Goal: Information Seeking & Learning: Learn about a topic

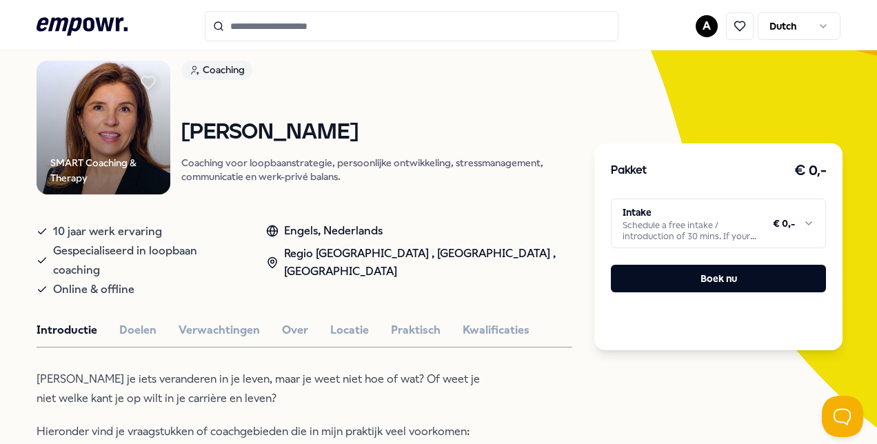
scroll to position [109, 0]
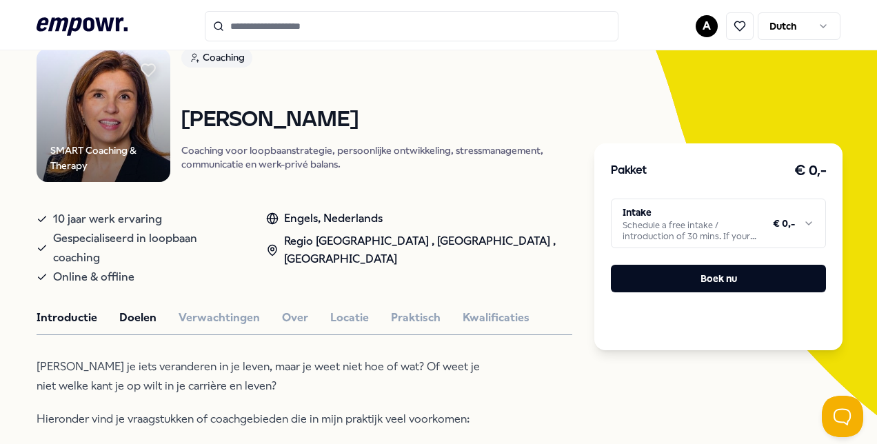
click at [130, 309] on button "Doelen" at bounding box center [137, 318] width 37 height 18
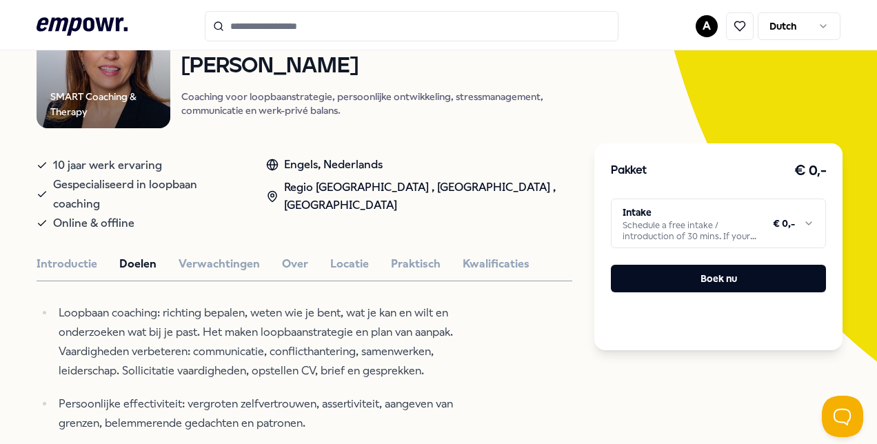
scroll to position [161, 0]
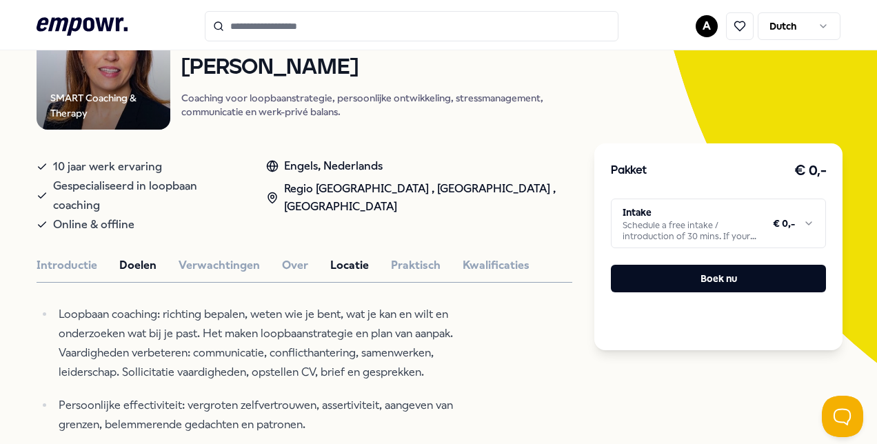
click at [338, 256] on button "Locatie" at bounding box center [349, 265] width 39 height 18
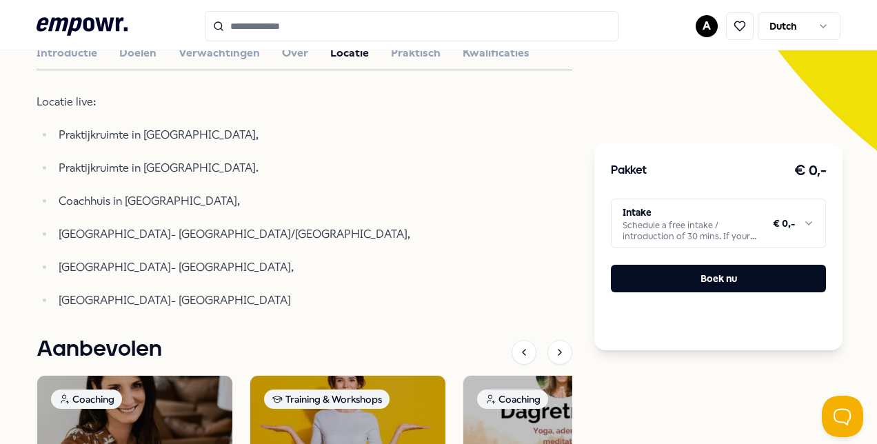
scroll to position [0, 0]
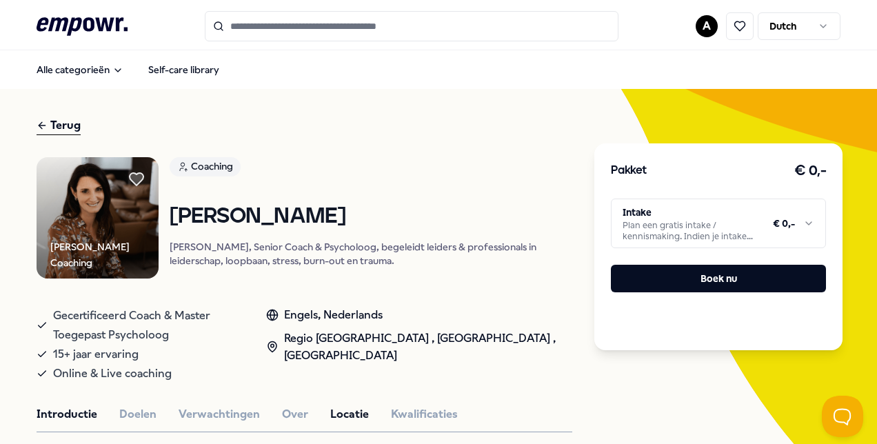
click at [345, 407] on button "Locatie" at bounding box center [349, 414] width 39 height 18
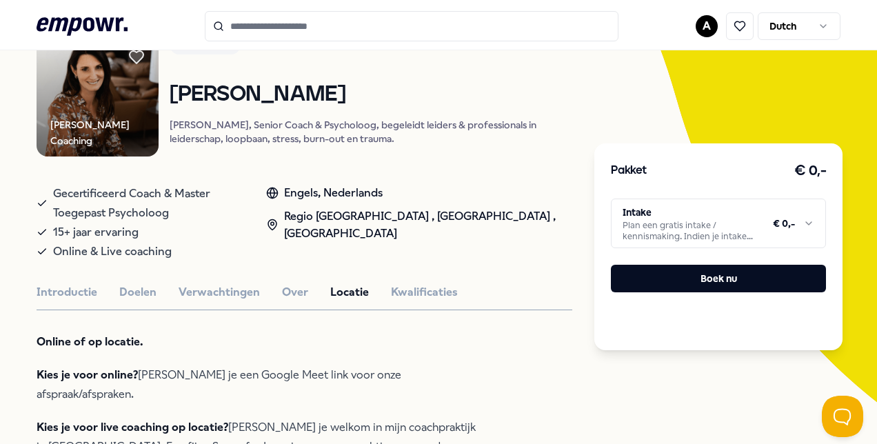
scroll to position [132, 0]
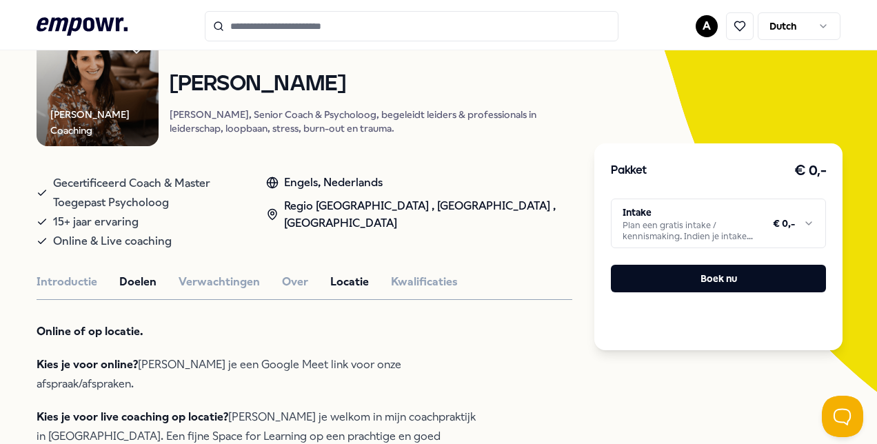
click at [134, 281] on button "Doelen" at bounding box center [137, 282] width 37 height 18
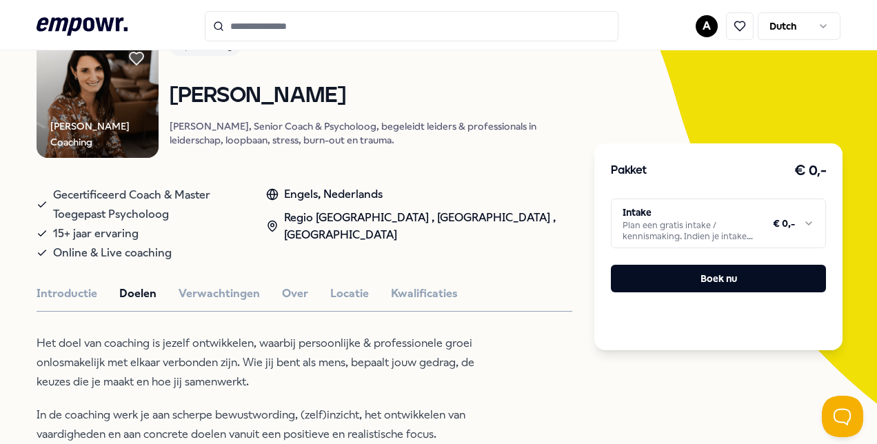
scroll to position [117, 0]
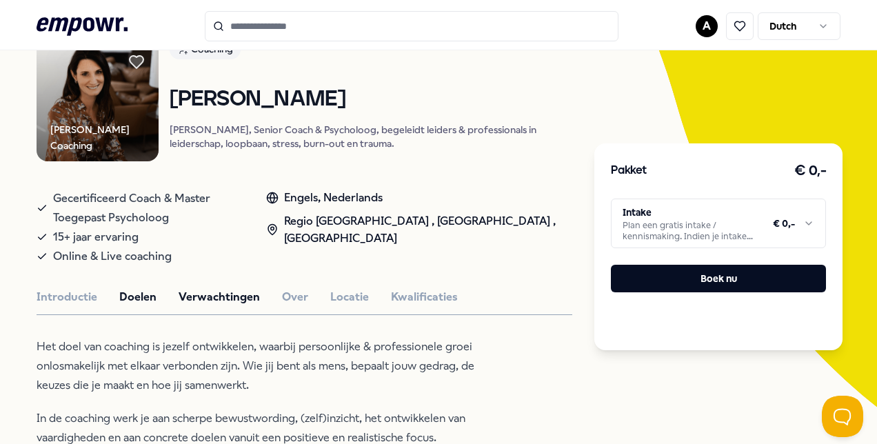
click at [216, 296] on button "Verwachtingen" at bounding box center [219, 297] width 81 height 18
